Goal: Information Seeking & Learning: Learn about a topic

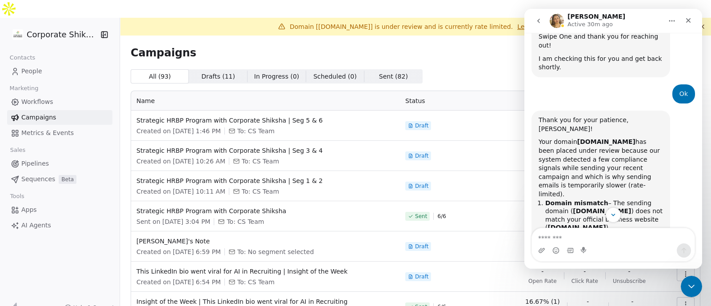
scroll to position [249, 0]
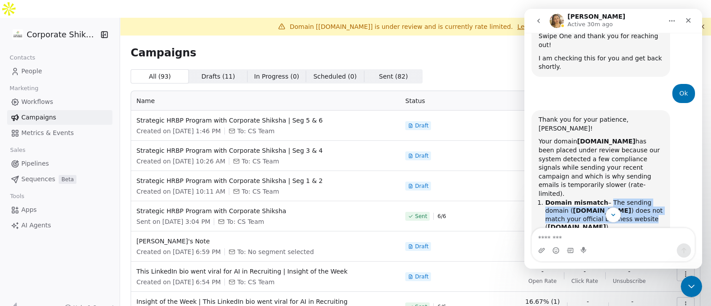
drag, startPoint x: 602, startPoint y: 150, endPoint x: 626, endPoint y: 165, distance: 28.1
click at [626, 199] on li "Domain mismatch – The sending domain ( [DOMAIN_NAME] ) does not match your offi…" at bounding box center [605, 215] width 118 height 33
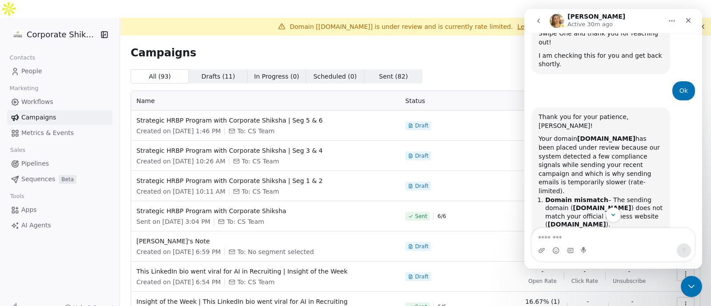
scroll to position [252, 0]
drag, startPoint x: 626, startPoint y: 165, endPoint x: 603, endPoint y: 148, distance: 28.0
click at [603, 196] on li "Domain mismatch – The sending domain ( [DOMAIN_NAME] ) does not match your offi…" at bounding box center [605, 212] width 118 height 33
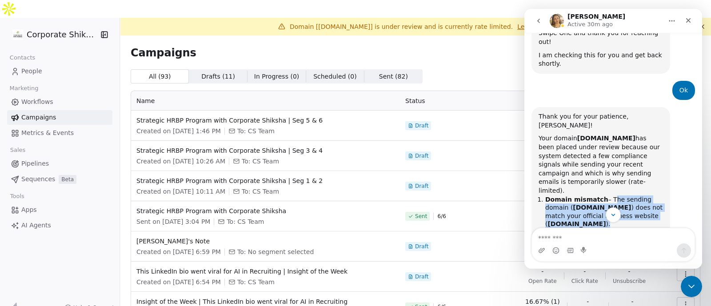
drag, startPoint x: 603, startPoint y: 148, endPoint x: 629, endPoint y: 170, distance: 33.8
click at [629, 196] on li "Domain mismatch – The sending domain ( [DOMAIN_NAME] ) does not match your offi…" at bounding box center [605, 212] width 118 height 33
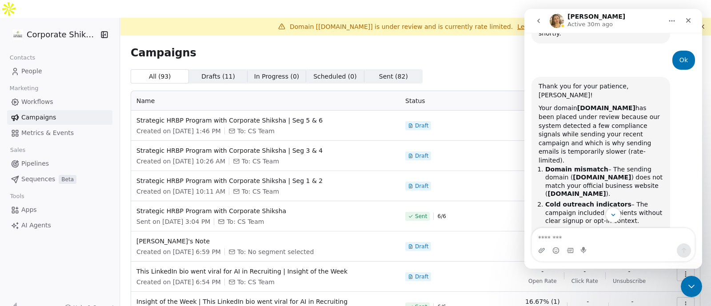
scroll to position [282, 0]
drag, startPoint x: 621, startPoint y: 152, endPoint x: 631, endPoint y: 168, distance: 19.0
click at [631, 201] on li "Cold outreach indicators – The campaign included recipients without clear signu…" at bounding box center [605, 213] width 118 height 25
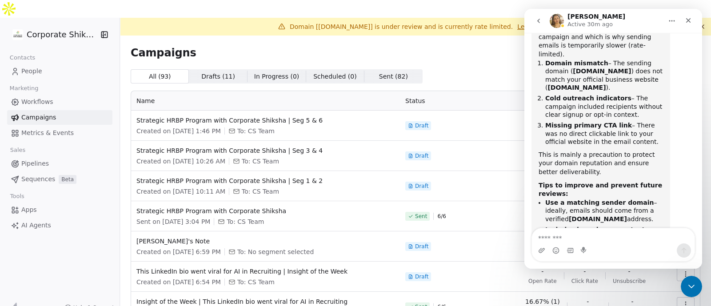
scroll to position [389, 0]
click at [672, 24] on icon "Home" at bounding box center [672, 20] width 7 height 7
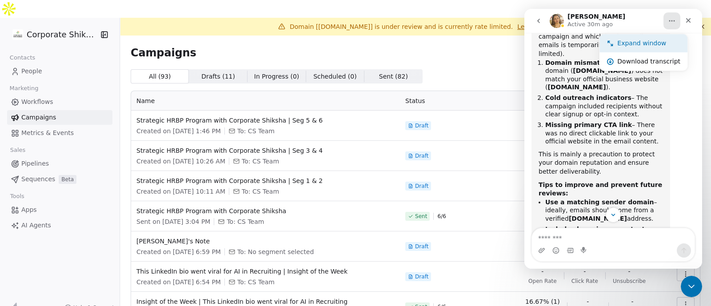
click at [662, 43] on div "Expand window" at bounding box center [649, 43] width 63 height 9
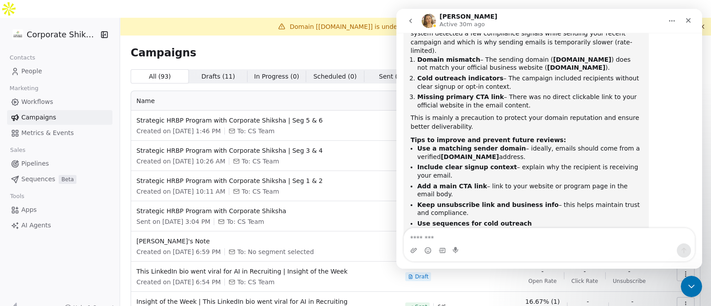
scroll to position [316, 0]
